Goal: Task Accomplishment & Management: Manage account settings

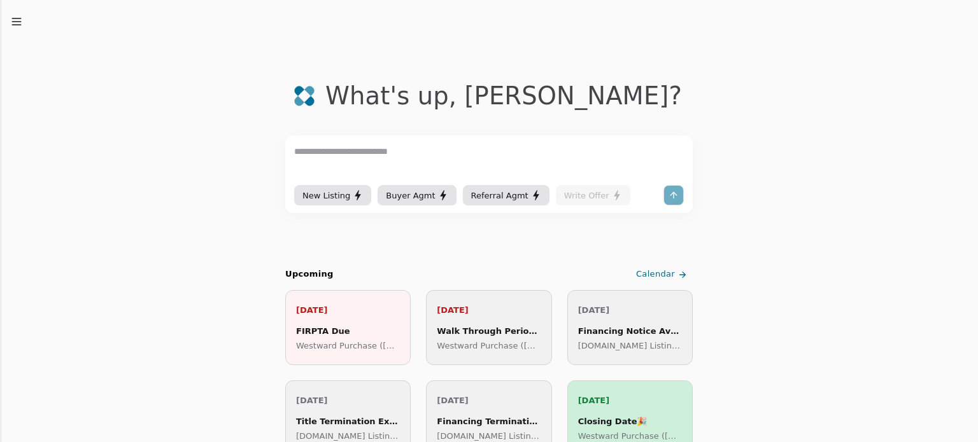
click at [488, 328] on div "Walk Through Period Begins" at bounding box center [489, 331] width 104 height 13
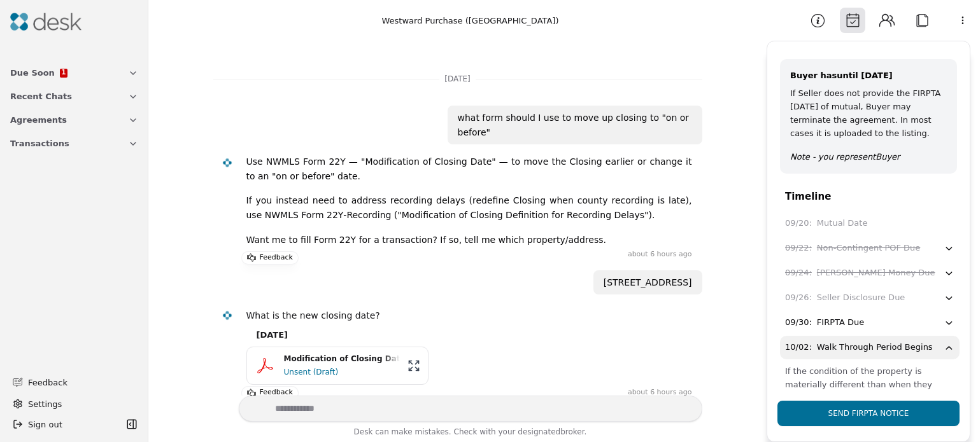
click at [45, 142] on span "Transactions" at bounding box center [39, 143] width 59 height 13
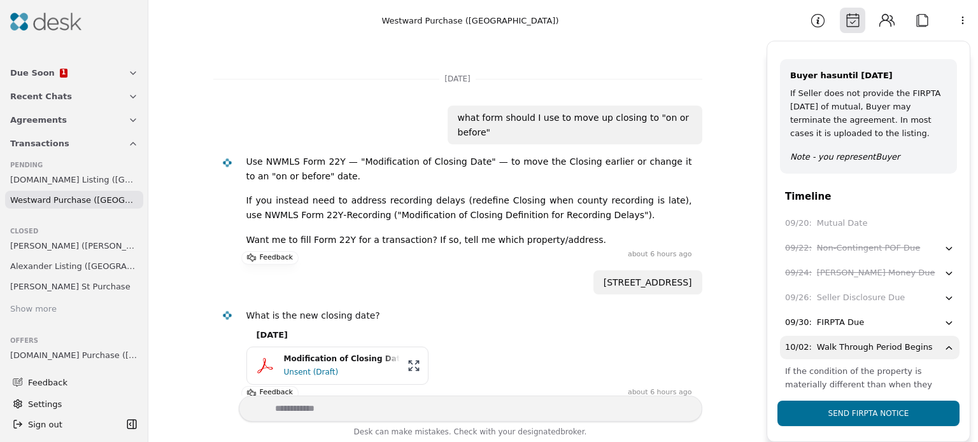
click at [79, 196] on span "Westward Purchase (Cascade Place)" at bounding box center [74, 200] width 128 height 13
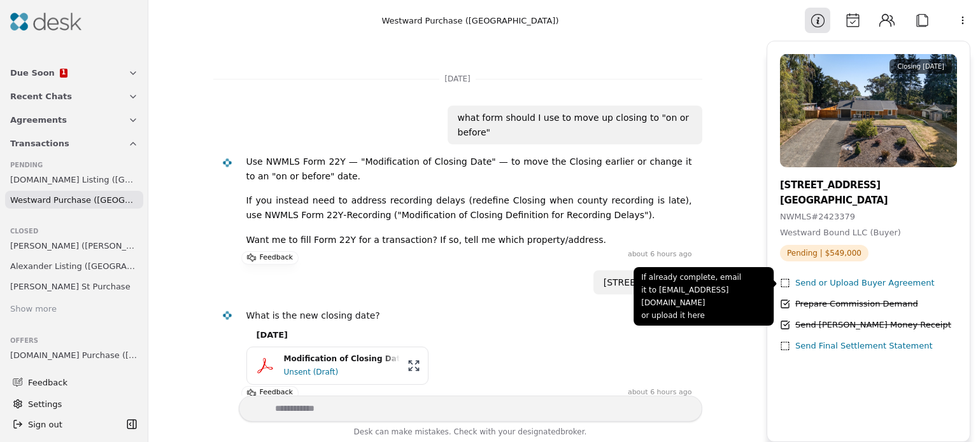
click at [875, 283] on div "Send or Upload Buyer Agreement" at bounding box center [864, 283] width 139 height 13
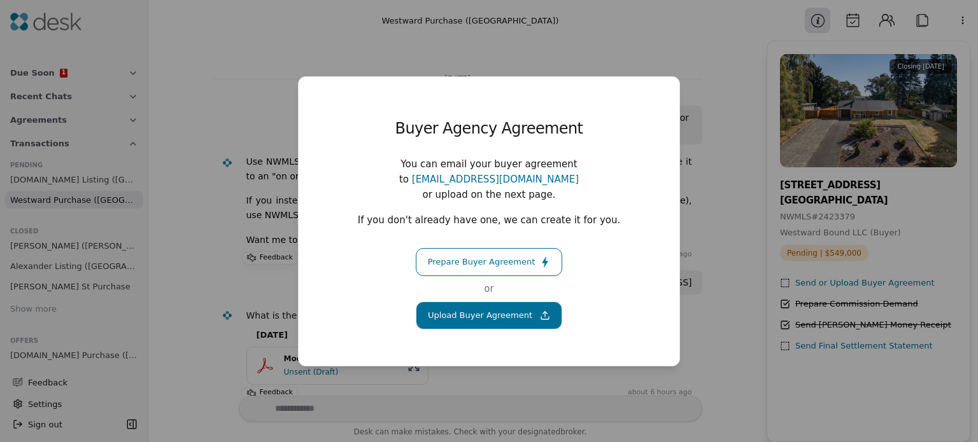
click at [512, 306] on button "Upload Buyer Agreement" at bounding box center [489, 316] width 146 height 28
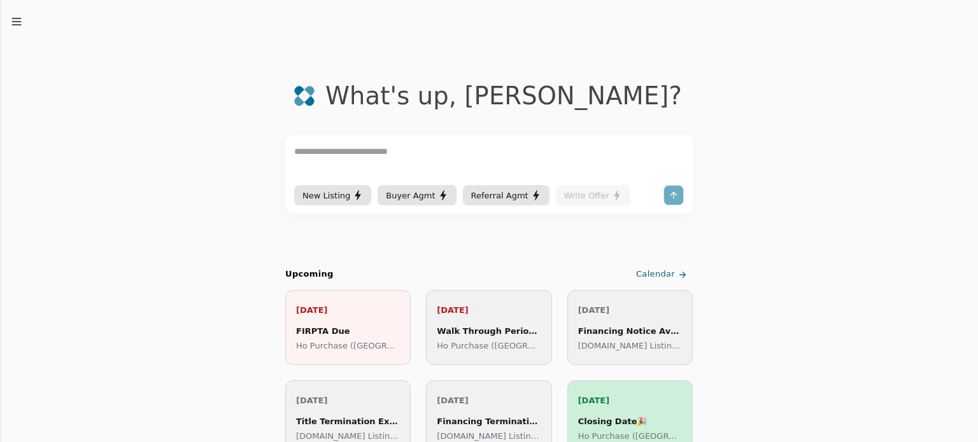
click at [478, 330] on div "Walk Through Period Begins" at bounding box center [489, 331] width 104 height 13
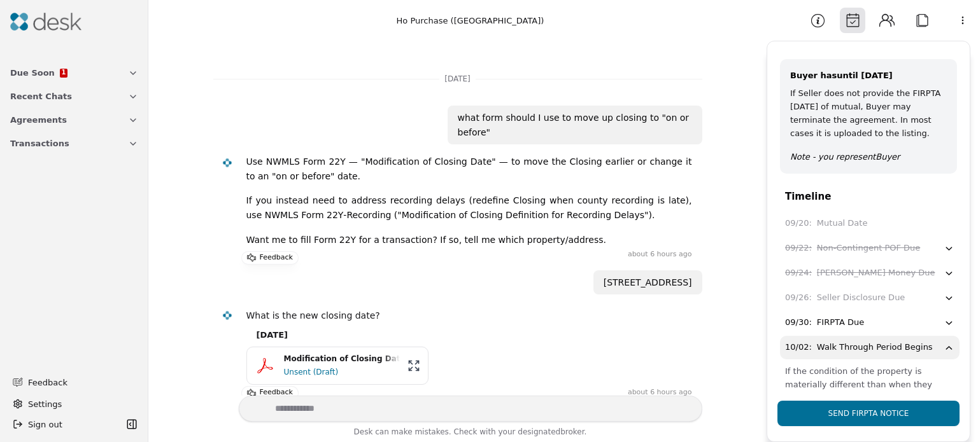
scroll to position [72, 0]
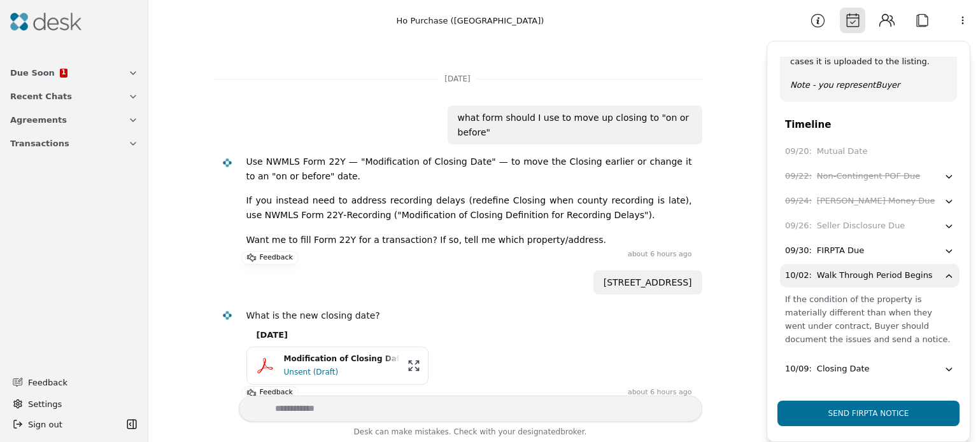
click at [943, 367] on icon "button" at bounding box center [948, 369] width 11 height 11
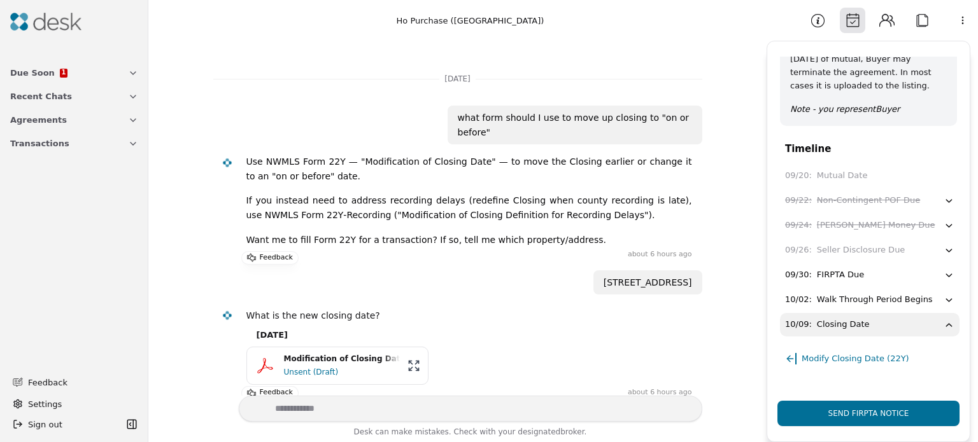
scroll to position [47, 0]
click at [838, 275] on div "FIRPTA Due" at bounding box center [840, 275] width 47 height 13
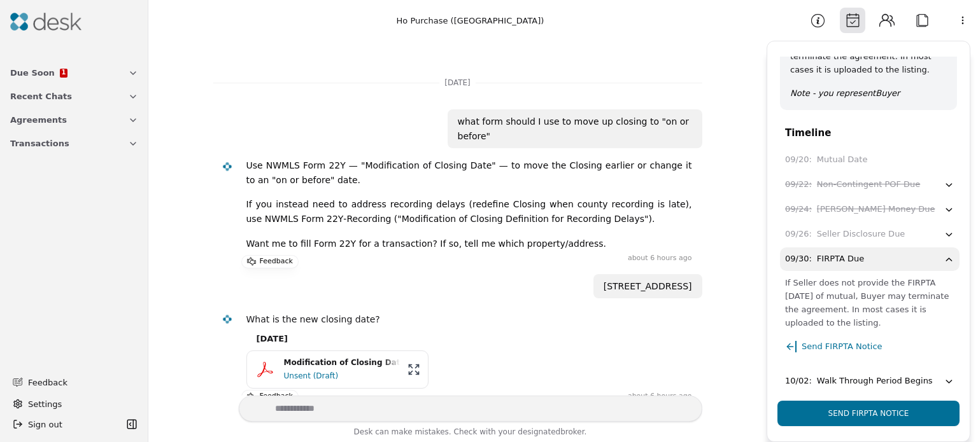
click at [828, 343] on span "Send FIRPTA Notice" at bounding box center [841, 346] width 81 height 13
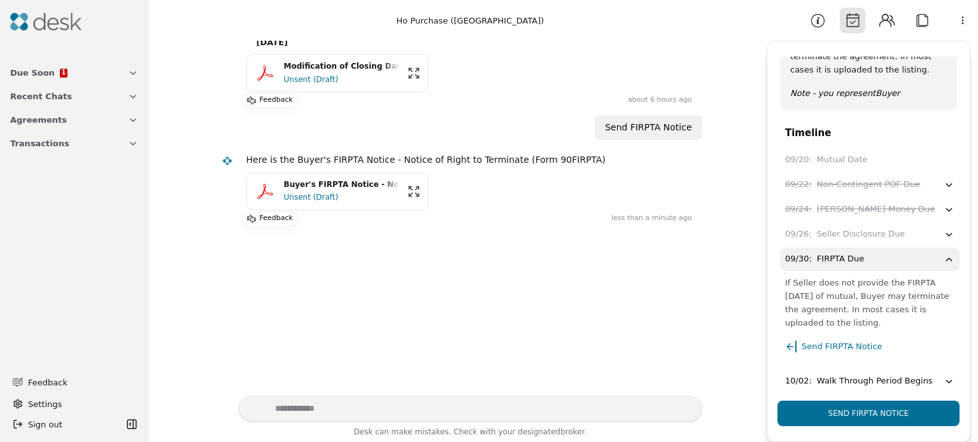
scroll to position [356, 0]
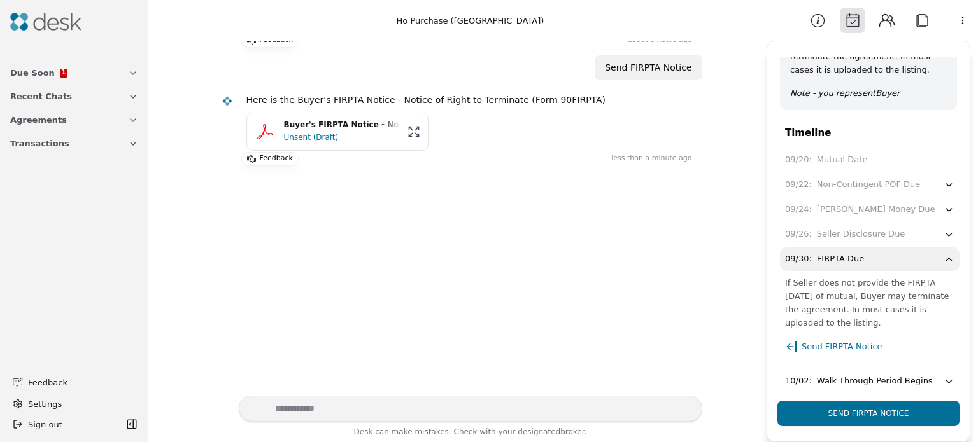
click at [38, 71] on span "Due Soon" at bounding box center [32, 72] width 45 height 13
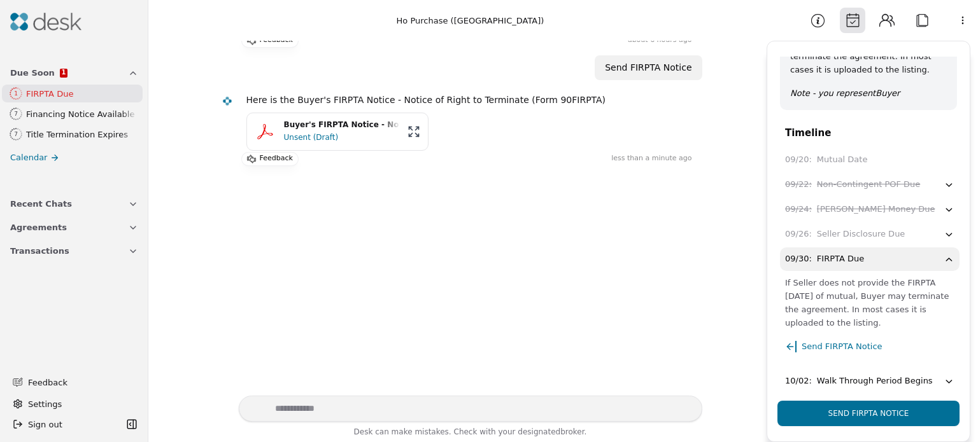
click at [43, 92] on div "FIRPTA Due" at bounding box center [81, 93] width 111 height 13
click at [56, 118] on div "Financing Notice Available" at bounding box center [81, 114] width 111 height 13
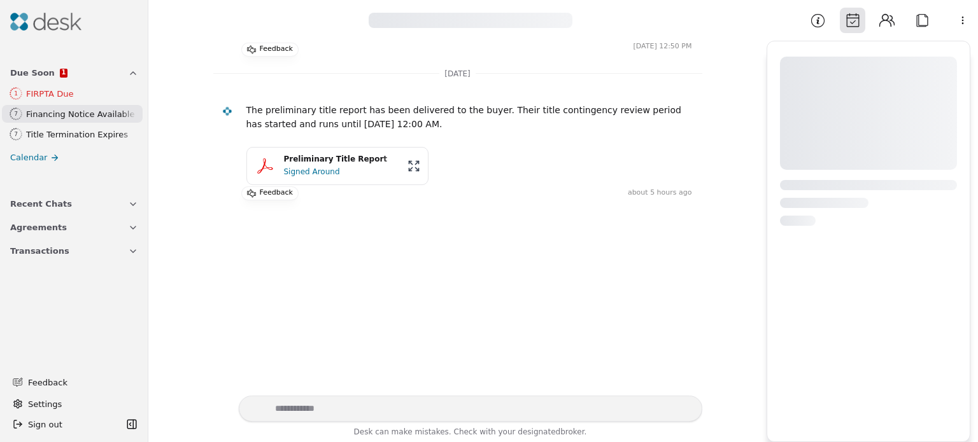
scroll to position [148, 0]
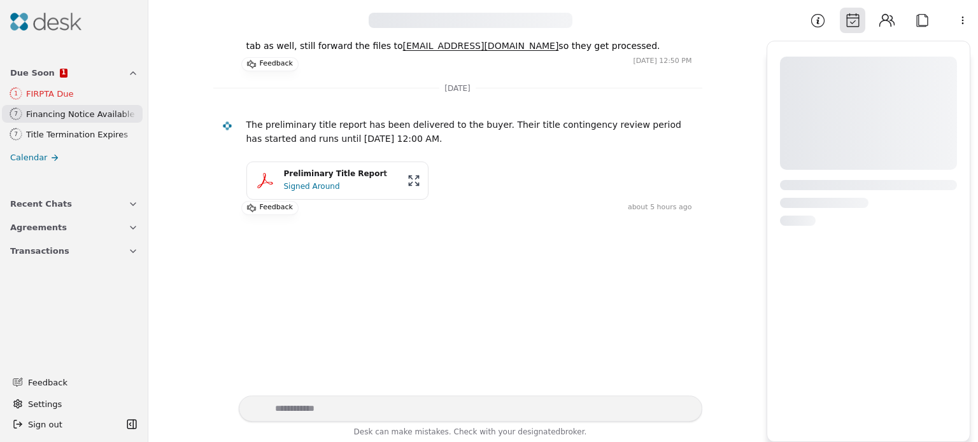
click at [66, 134] on div "Title Termination Expires" at bounding box center [81, 134] width 111 height 13
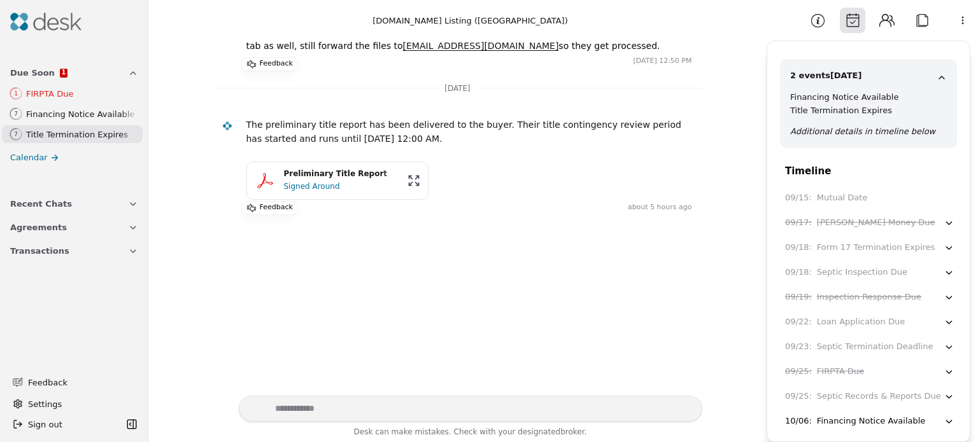
click at [44, 248] on span "Transactions" at bounding box center [39, 250] width 59 height 13
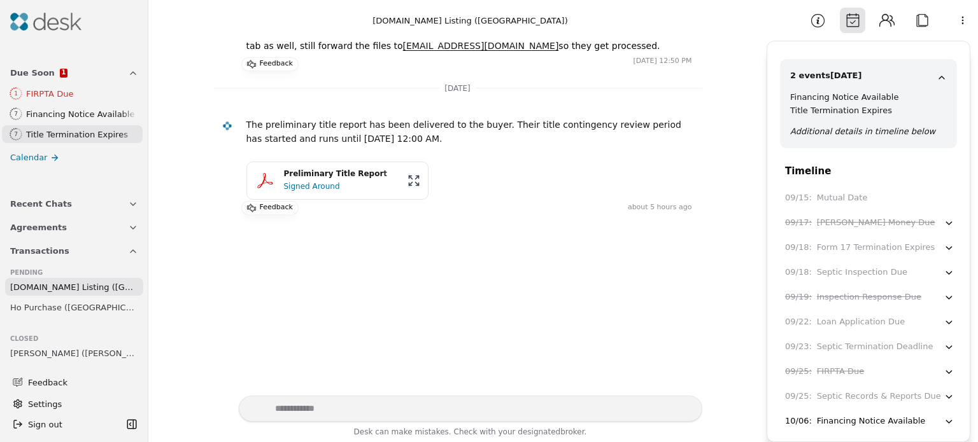
click at [67, 288] on span "[DOMAIN_NAME] Listing ([GEOGRAPHIC_DATA])" at bounding box center [74, 287] width 128 height 13
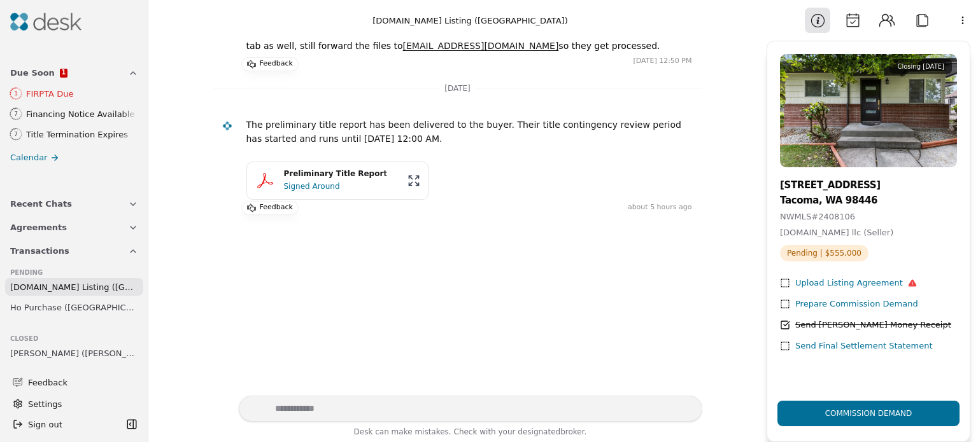
click at [860, 282] on div "Upload Listing Agreement" at bounding box center [856, 283] width 122 height 13
click at [851, 302] on div "Prepare Commission Demand" at bounding box center [856, 304] width 123 height 13
click at [852, 282] on div "Upload Listing Agreement" at bounding box center [856, 283] width 122 height 13
click at [443, 407] on textarea "Write your prompt here" at bounding box center [470, 409] width 463 height 26
click at [822, 281] on div "Upload Listing Agreement" at bounding box center [856, 283] width 122 height 13
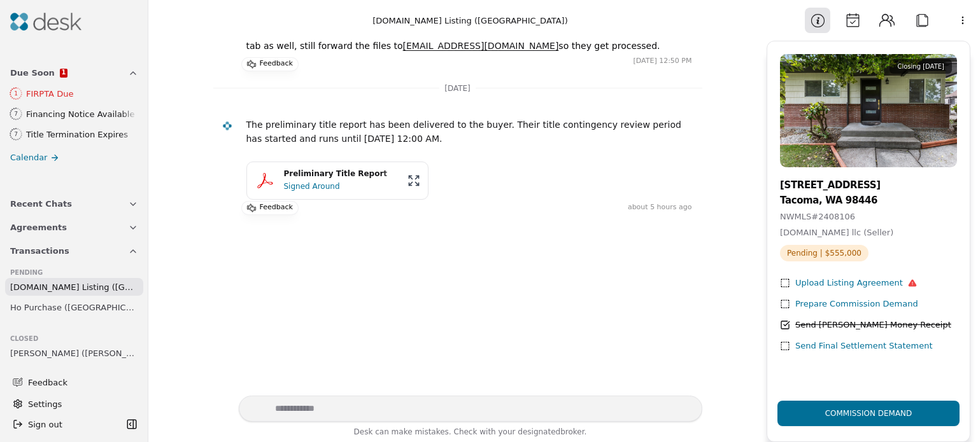
click at [908, 287] on icon at bounding box center [912, 283] width 9 height 9
click at [89, 285] on span "[DOMAIN_NAME] Listing ([GEOGRAPHIC_DATA])" at bounding box center [74, 287] width 128 height 13
click at [908, 284] on icon at bounding box center [912, 283] width 8 height 7
click at [325, 405] on textarea "Write your prompt here" at bounding box center [470, 409] width 463 height 26
click at [39, 312] on span "Ho Purchase ([GEOGRAPHIC_DATA])" at bounding box center [74, 307] width 128 height 13
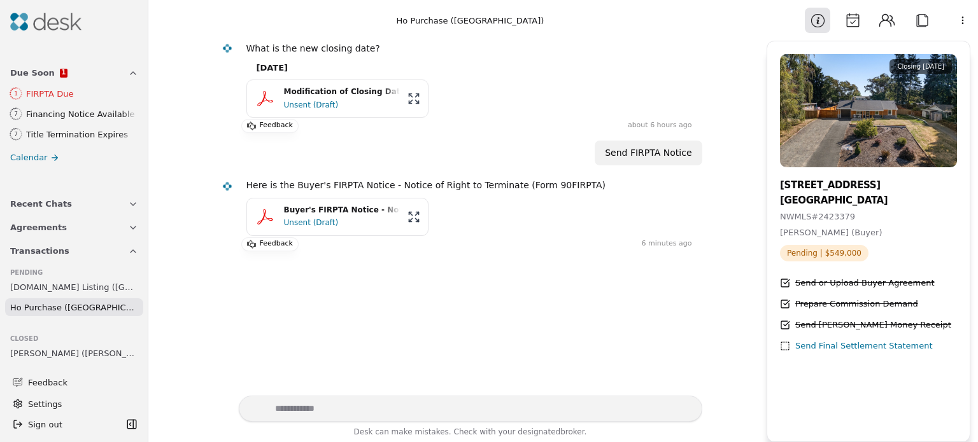
scroll to position [356, 0]
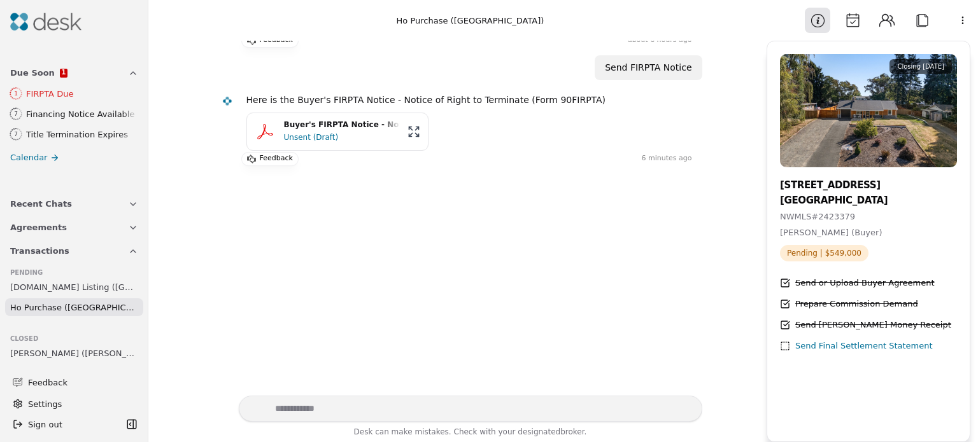
click at [62, 285] on span "[DOMAIN_NAME] Listing ([GEOGRAPHIC_DATA])" at bounding box center [74, 287] width 128 height 13
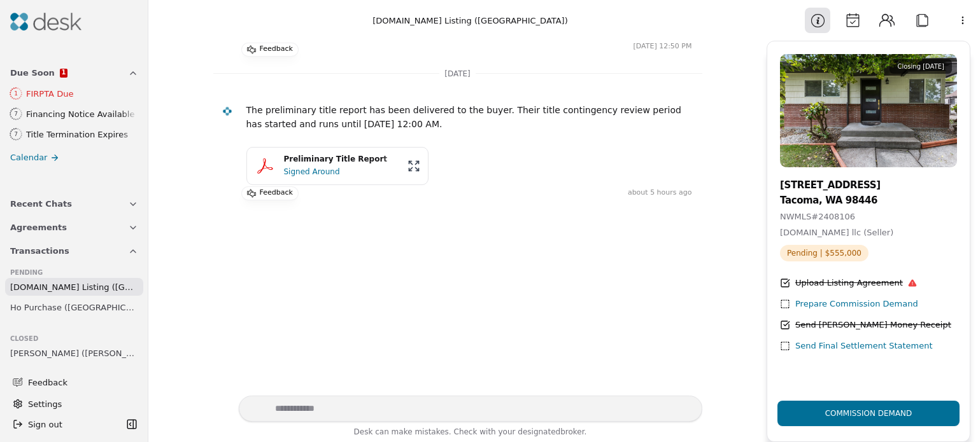
scroll to position [148, 0]
